Goal: Task Accomplishment & Management: Complete application form

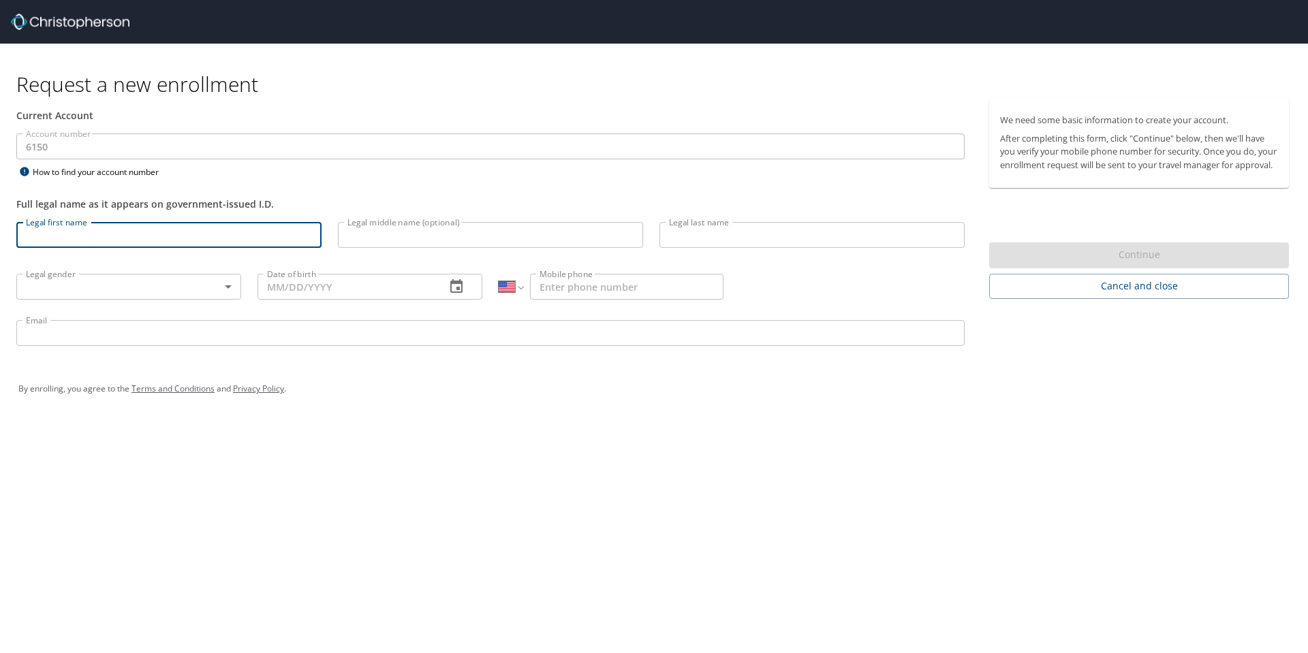
select select "US"
type input "[PERSON_NAME]"
type input "[PHONE_NUMBER]"
type input "[EMAIL_ADDRESS][DOMAIN_NAME]"
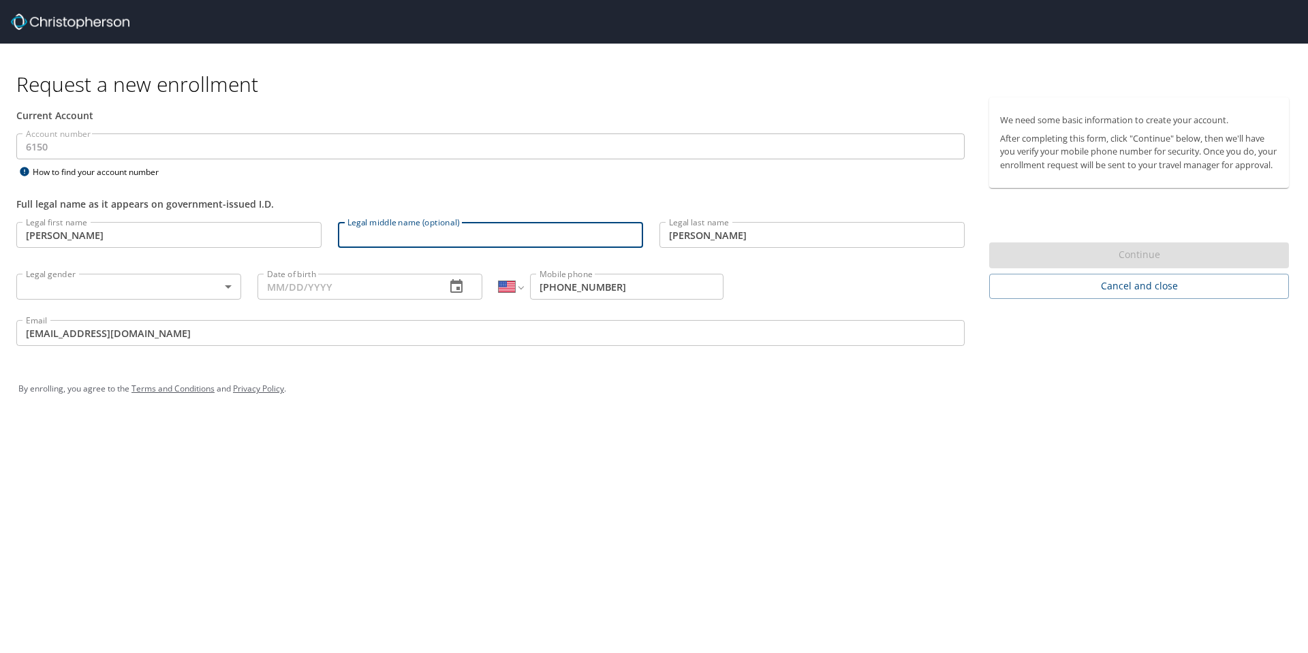
click at [400, 238] on input "Legal middle name (optional)" at bounding box center [490, 235] width 305 height 26
type input "[PERSON_NAME]"
click at [85, 289] on body "Request a new enrollment Current Account Account number 6150 Account number How…" at bounding box center [654, 326] width 1308 height 653
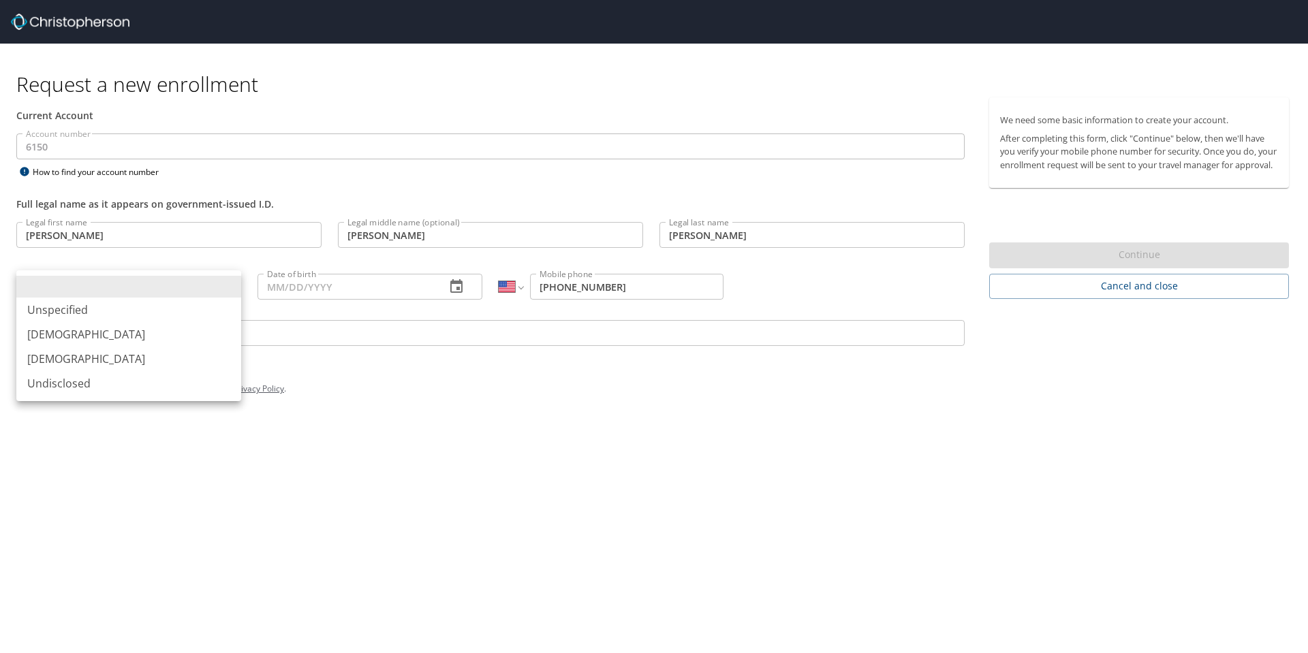
click at [89, 361] on li "[DEMOGRAPHIC_DATA]" at bounding box center [128, 359] width 225 height 25
type input "[DEMOGRAPHIC_DATA]"
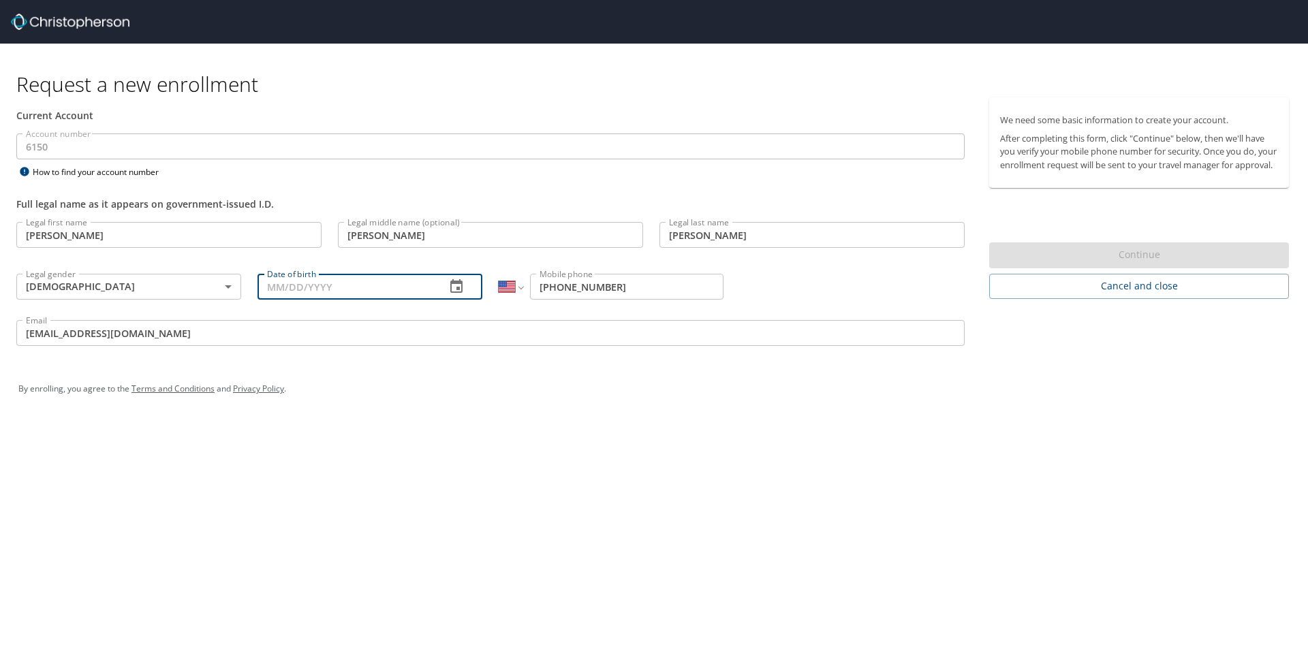
click at [368, 289] on input "Date of birth" at bounding box center [346, 287] width 177 height 26
type input "[DATE]"
click at [629, 451] on div "Request a new enrollment Current Account Account number 6150 Account number How…" at bounding box center [654, 326] width 1308 height 653
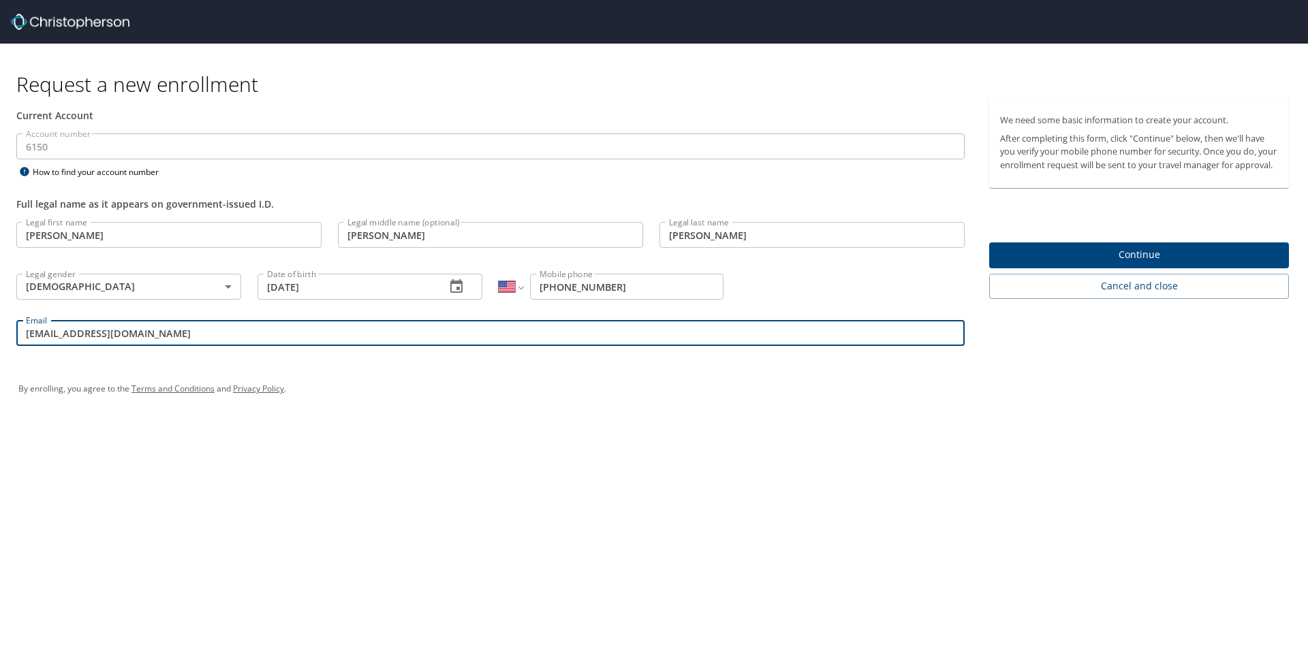
drag, startPoint x: 40, startPoint y: 332, endPoint x: 262, endPoint y: 338, distance: 222.9
click at [262, 338] on input "[EMAIL_ADDRESS][DOMAIN_NAME]" at bounding box center [490, 333] width 948 height 26
click at [78, 336] on input "[PERSON_NAME][EMAIL_ADDRESS][DOMAIN_NAME]" at bounding box center [490, 333] width 948 height 26
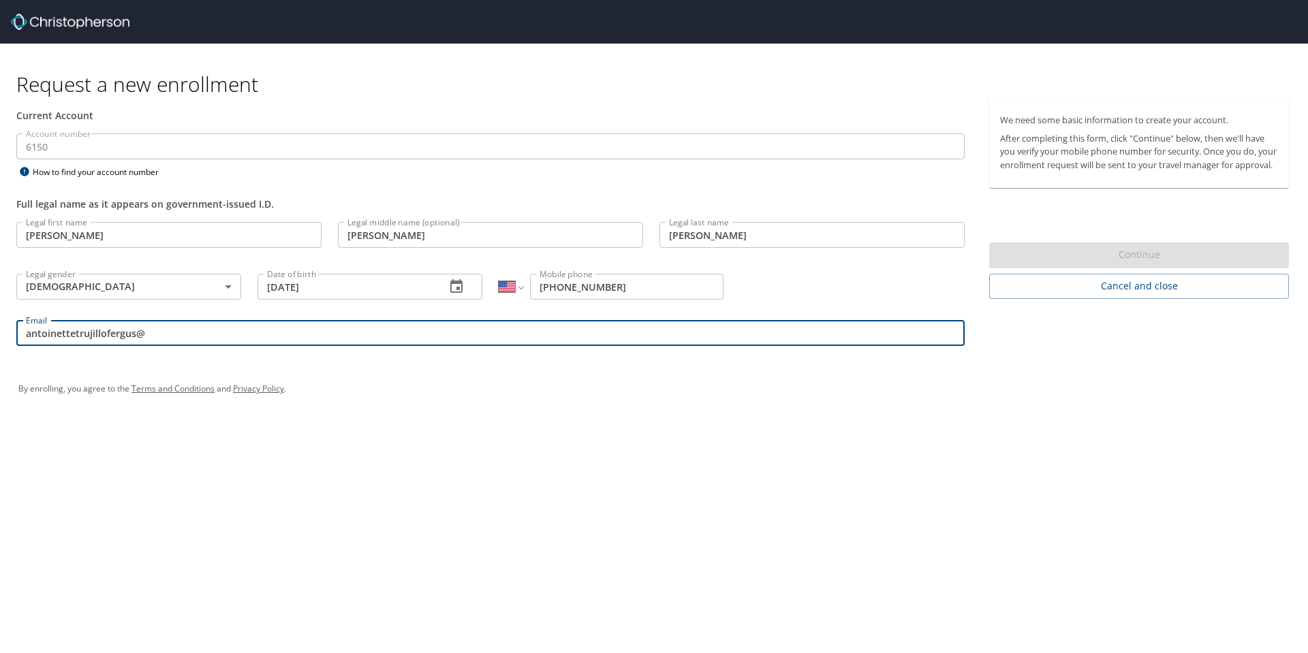
type input "[EMAIL_ADDRESS][DOMAIN_NAME]"
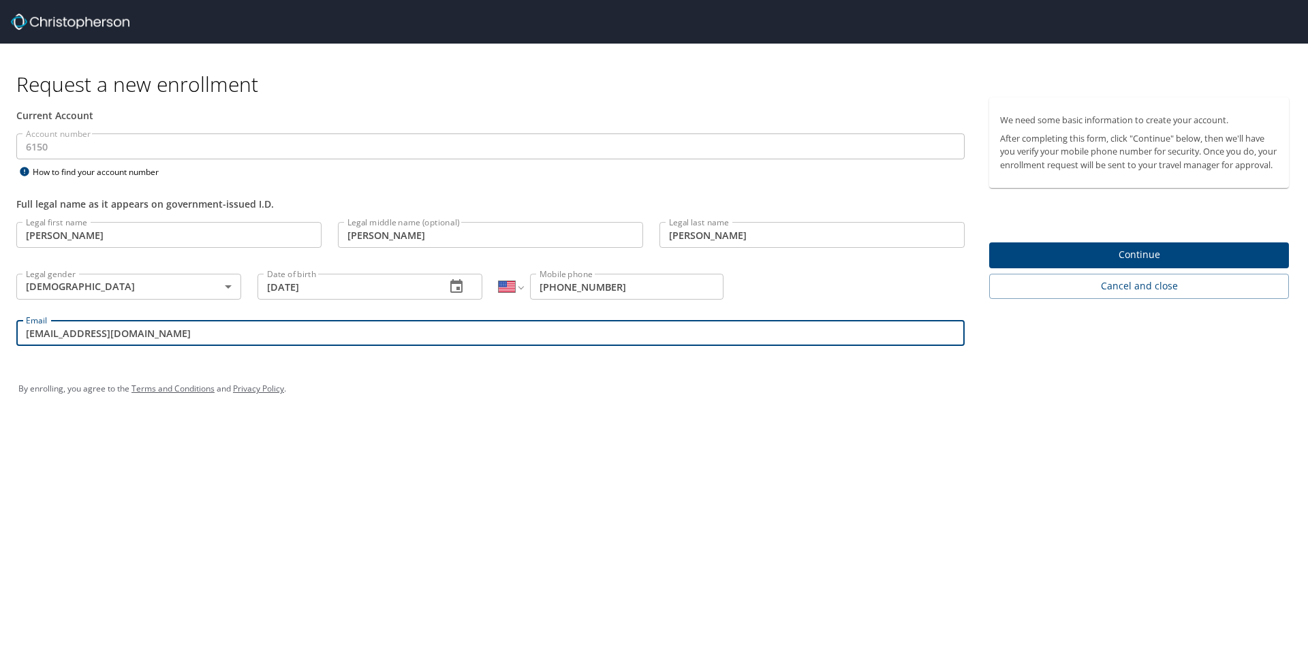
click at [491, 542] on div "Request a new enrollment Current Account Account number 6150 Account number How…" at bounding box center [654, 326] width 1308 height 653
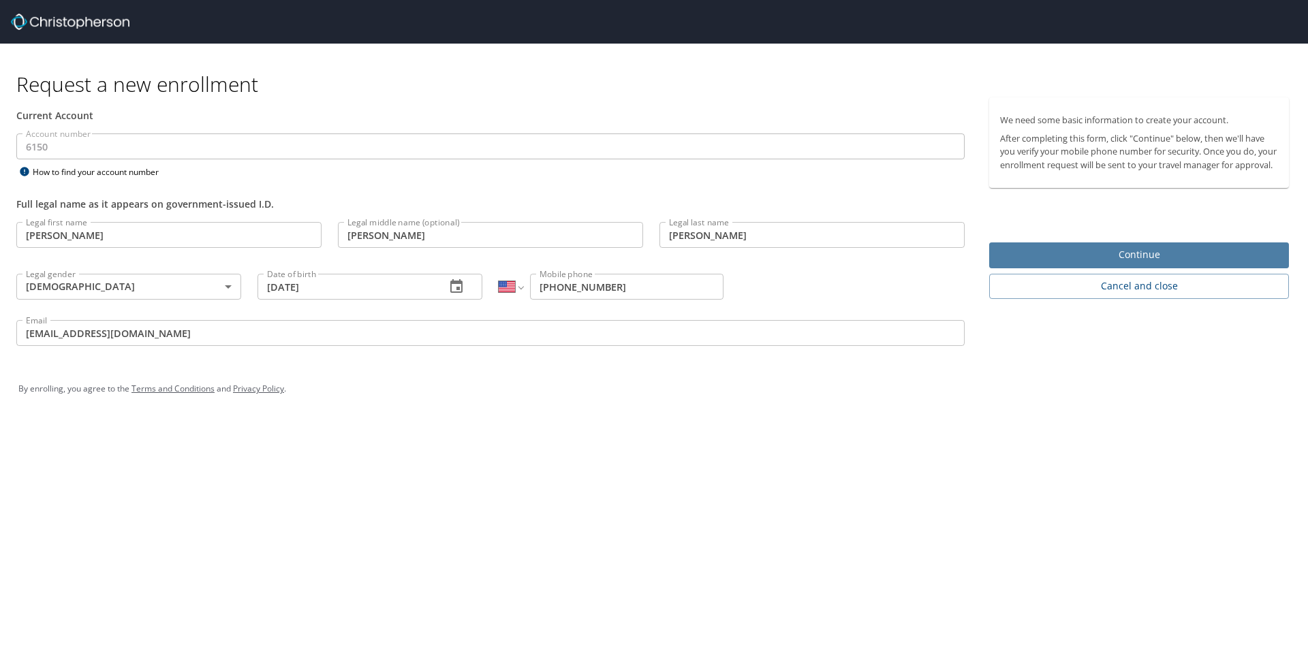
click at [1136, 264] on span "Continue" at bounding box center [1139, 255] width 278 height 17
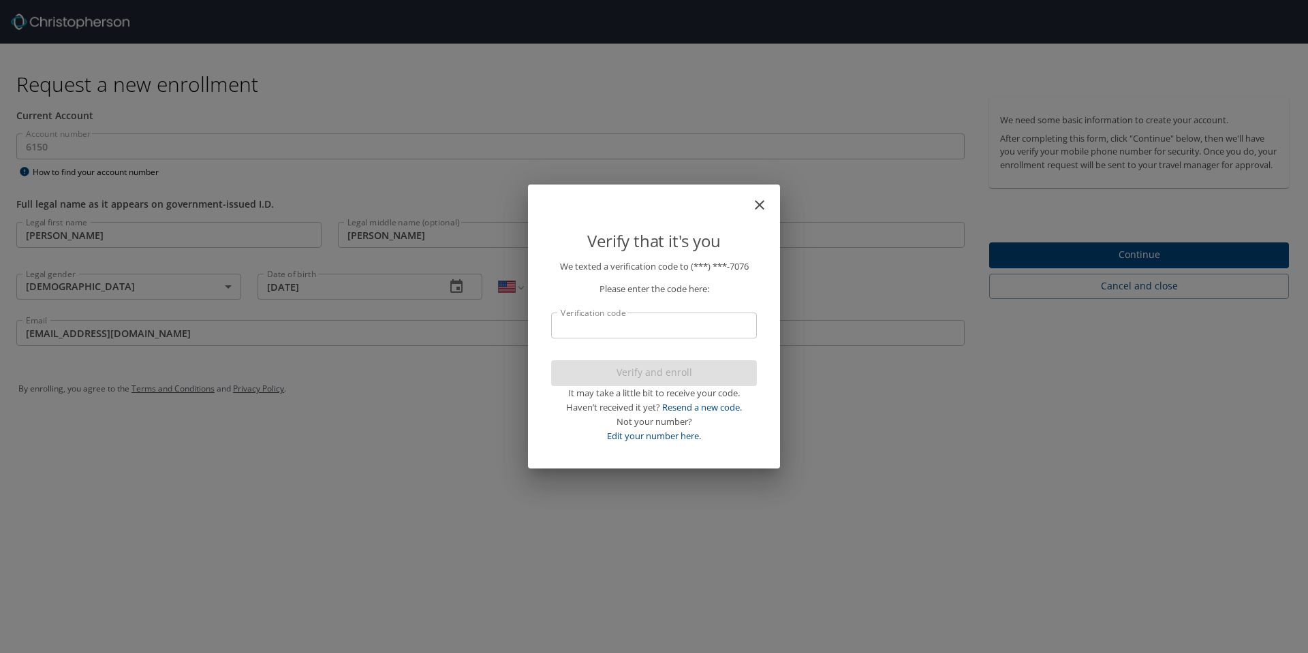
click at [576, 320] on input "Verification code" at bounding box center [654, 326] width 206 height 26
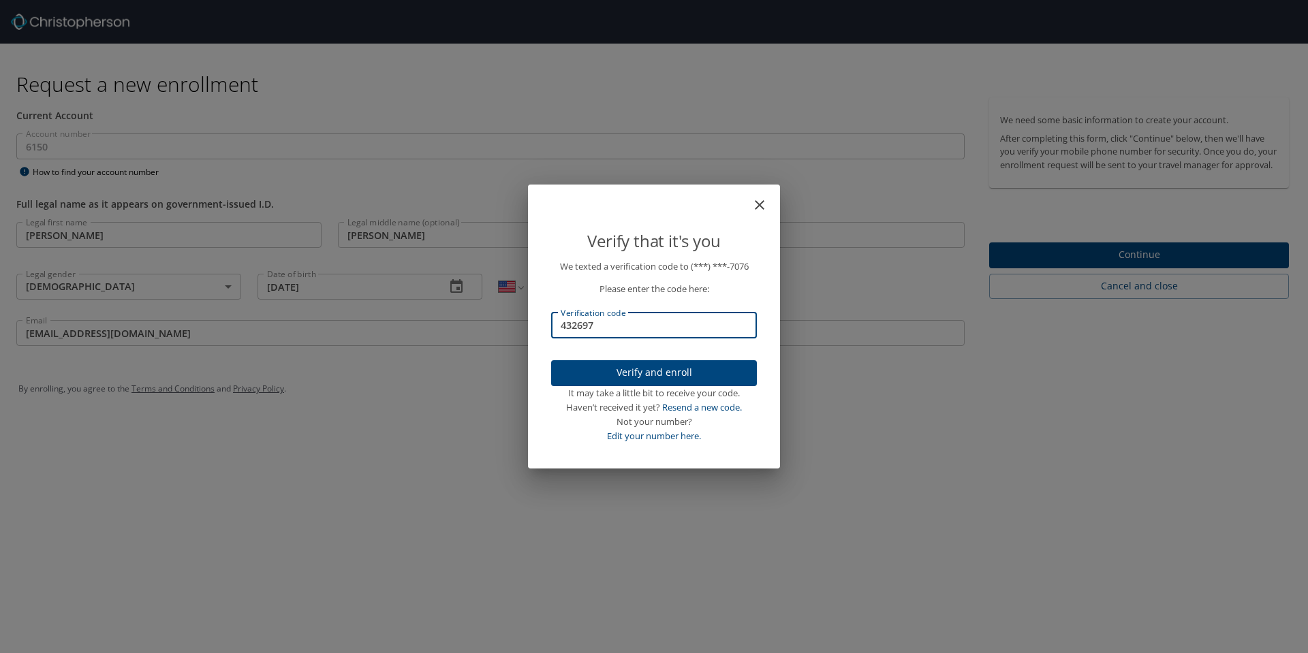
type input "432697"
click at [698, 371] on span "Verify and enroll" at bounding box center [654, 372] width 184 height 17
